Goal: Transaction & Acquisition: Purchase product/service

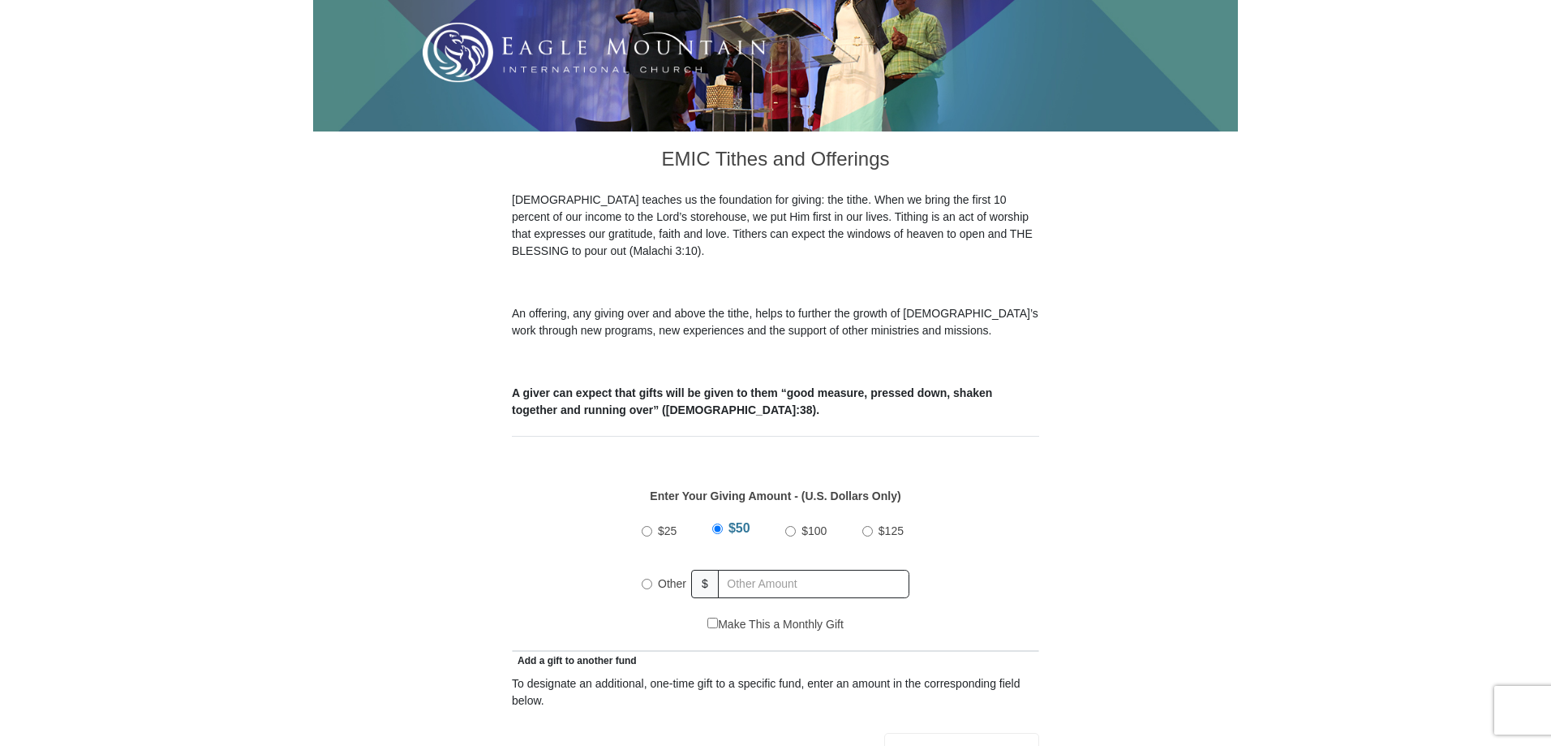
scroll to position [649, 0]
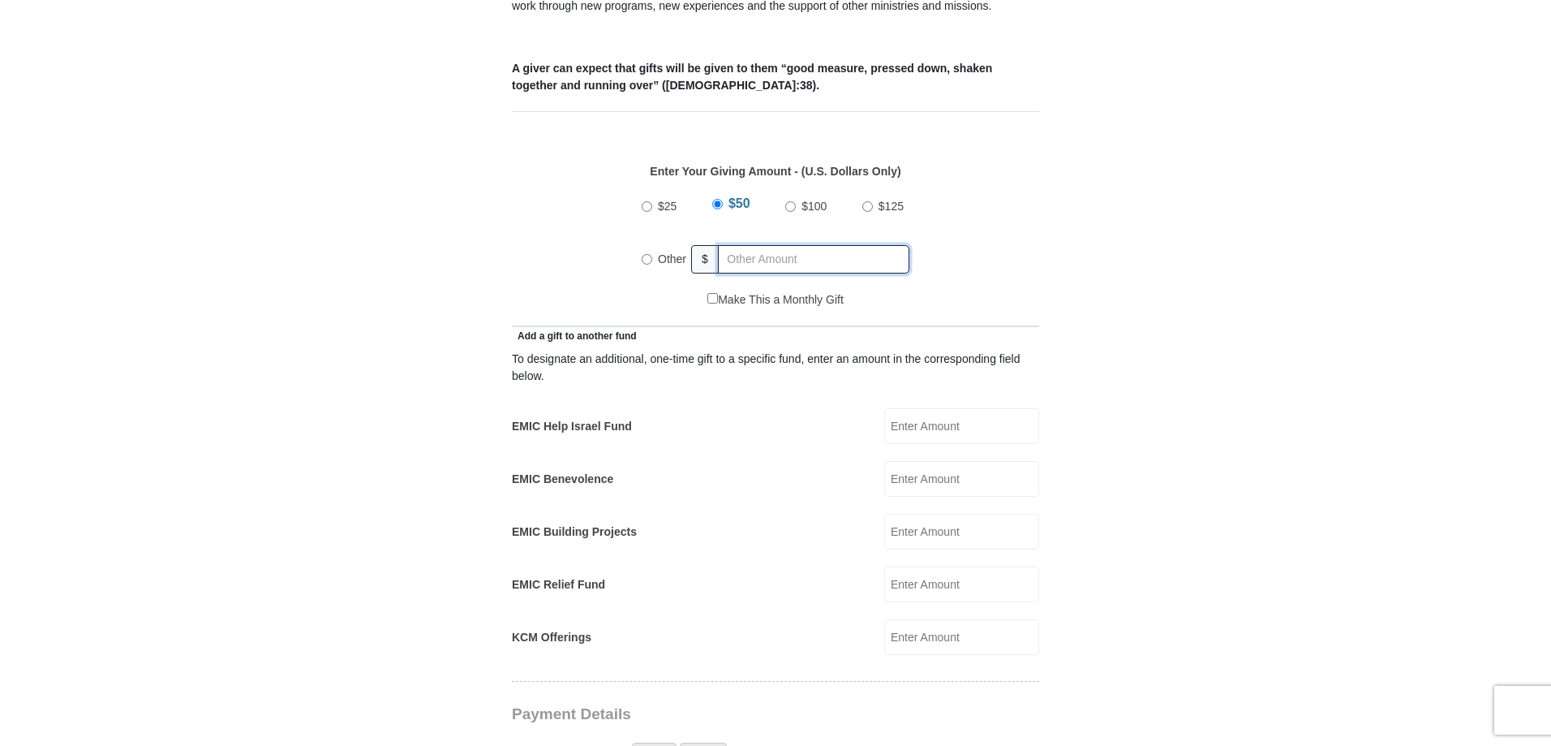
radio input "true"
click at [770, 245] on input "text" at bounding box center [817, 259] width 186 height 28
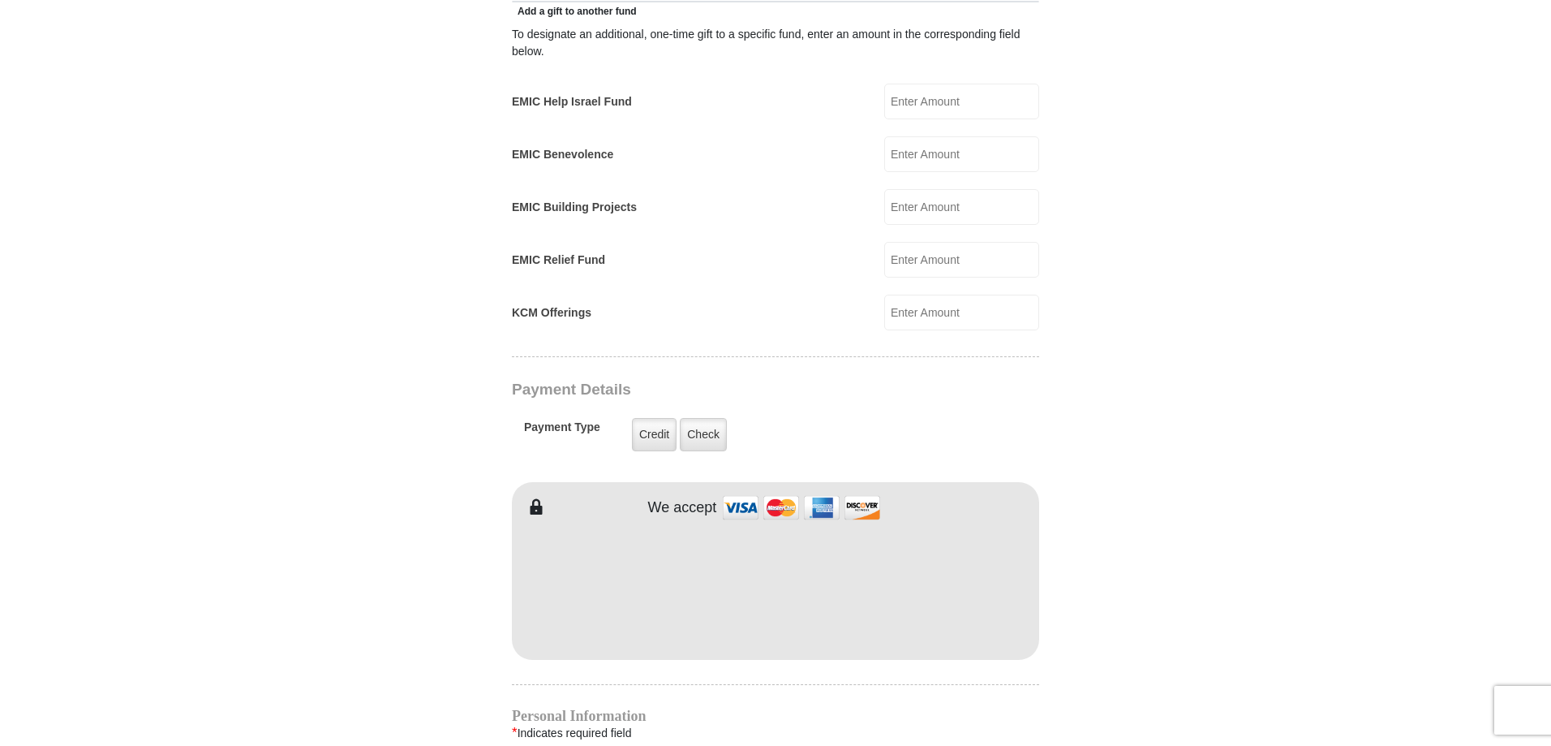
type input "339.30"
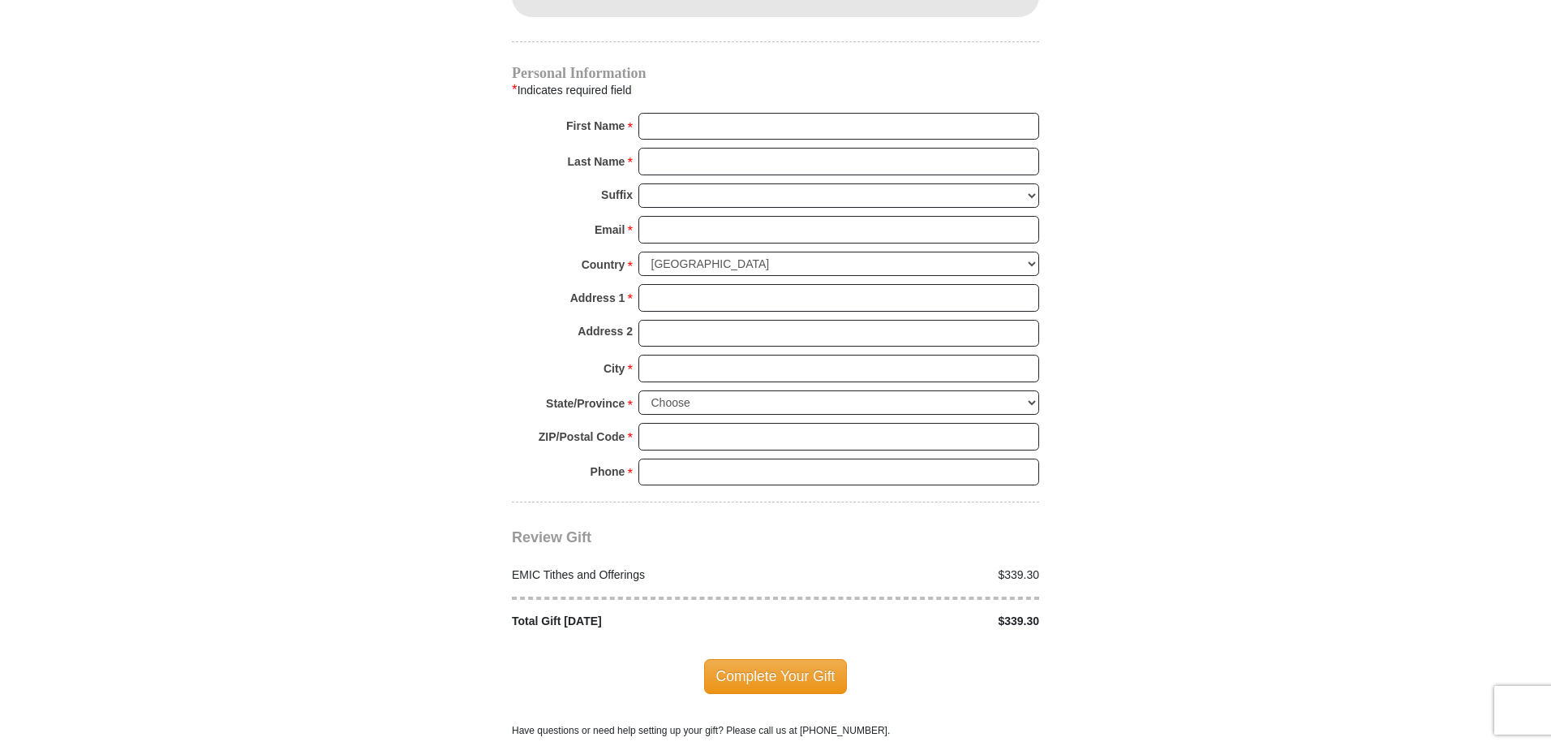
scroll to position [1623, 0]
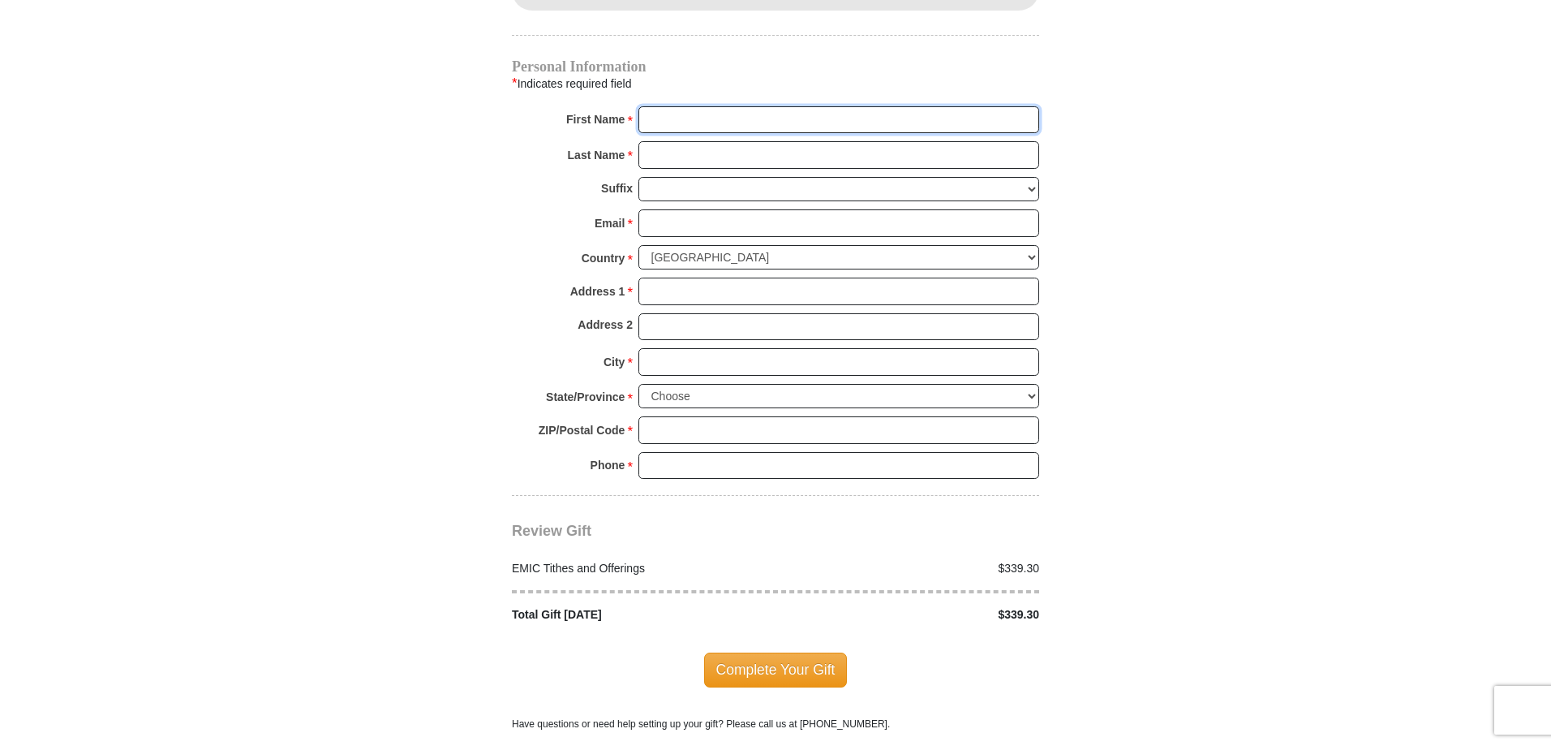
click at [678, 106] on input "First Name *" at bounding box center [839, 120] width 401 height 28
type input "Keith"
click at [718, 141] on input "Last Name *" at bounding box center [839, 155] width 401 height 28
type input "LaFleur"
click at [719, 209] on input "Email *" at bounding box center [839, 223] width 401 height 28
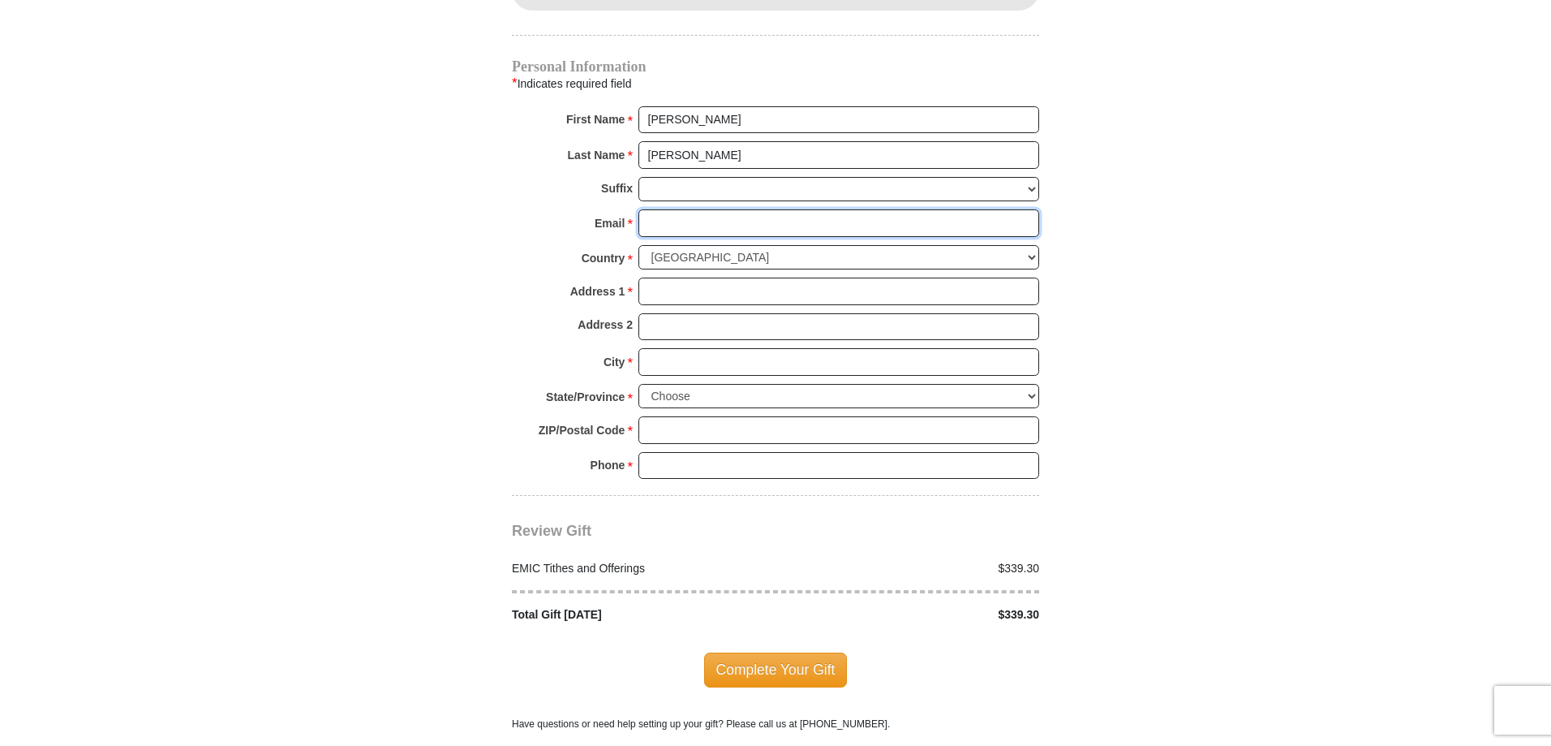
type input "klafleur@koopmanlumber.com"
type input "25 Monroe St"
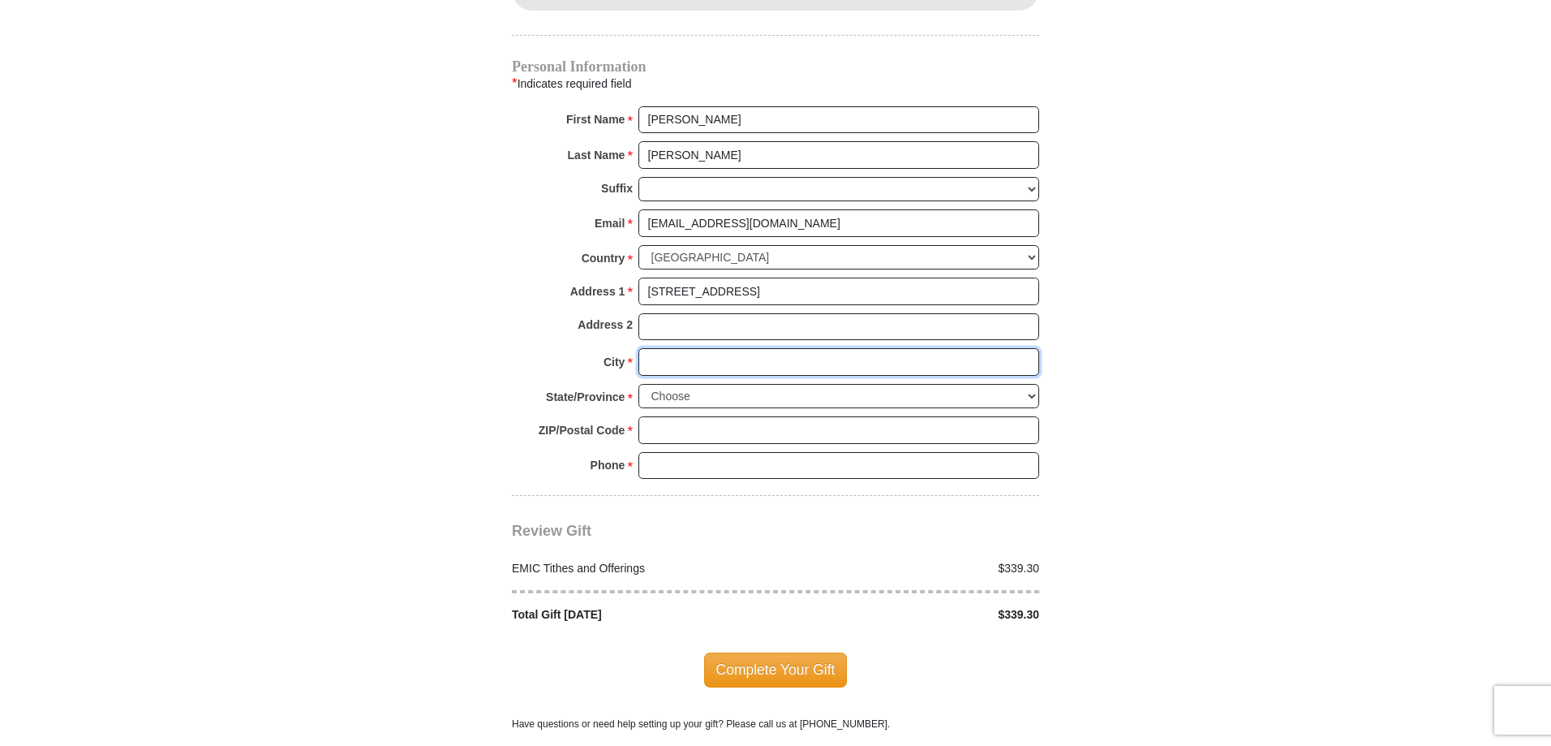
type input "DOUGLAS"
select select "MA"
type input "01516"
click at [741, 452] on input "5084761577" at bounding box center [839, 466] width 401 height 28
type input "7744820491"
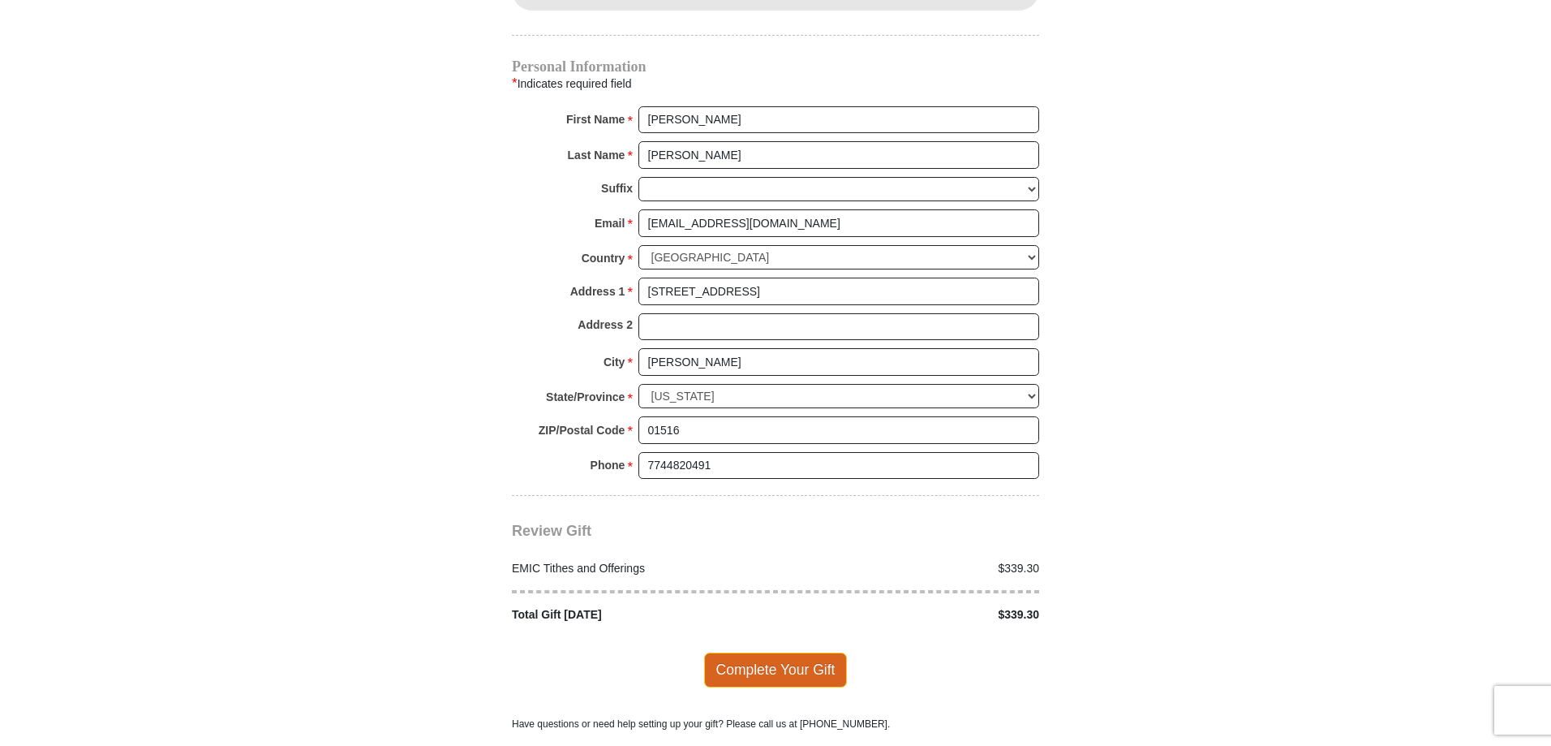
click at [764, 652] on span "Complete Your Gift" at bounding box center [776, 669] width 144 height 34
